Goal: Navigation & Orientation: Find specific page/section

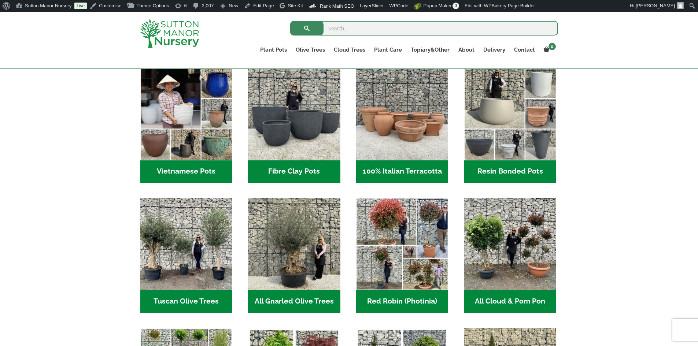
scroll to position [256, 0]
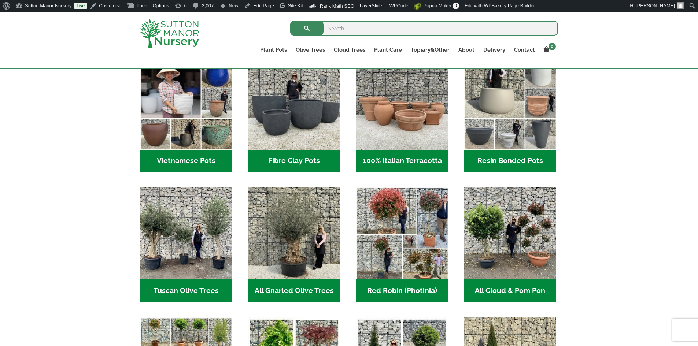
click at [516, 161] on h2 "Resin Bonded Pots (212)" at bounding box center [510, 161] width 92 height 23
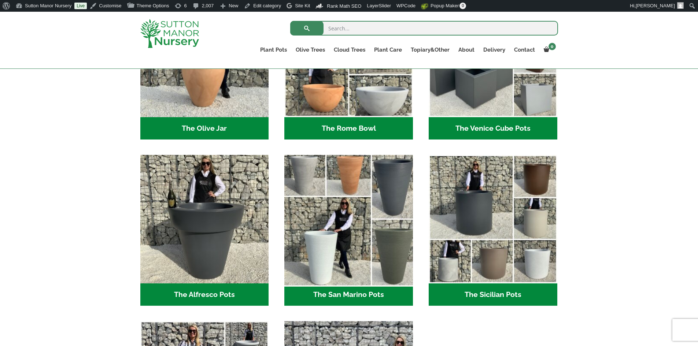
scroll to position [792, 0]
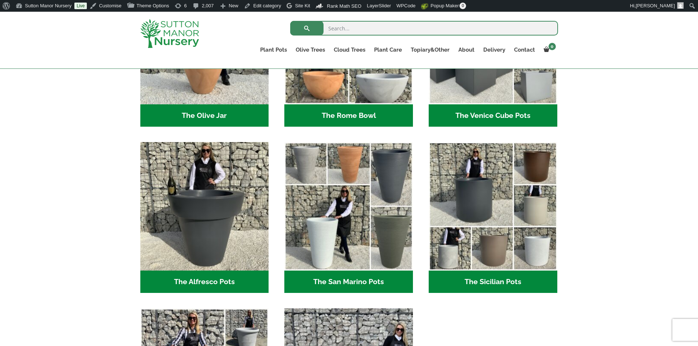
click at [381, 282] on h2 "The San Marino Pots (17)" at bounding box center [348, 282] width 129 height 23
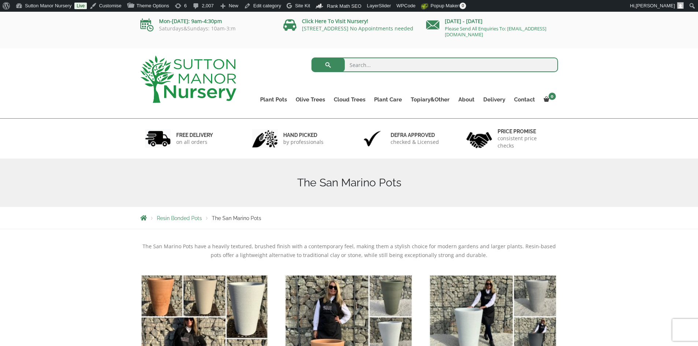
click at [399, 187] on h1 "The San Marino Pots" at bounding box center [348, 182] width 417 height 13
